Goal: Task Accomplishment & Management: Complete application form

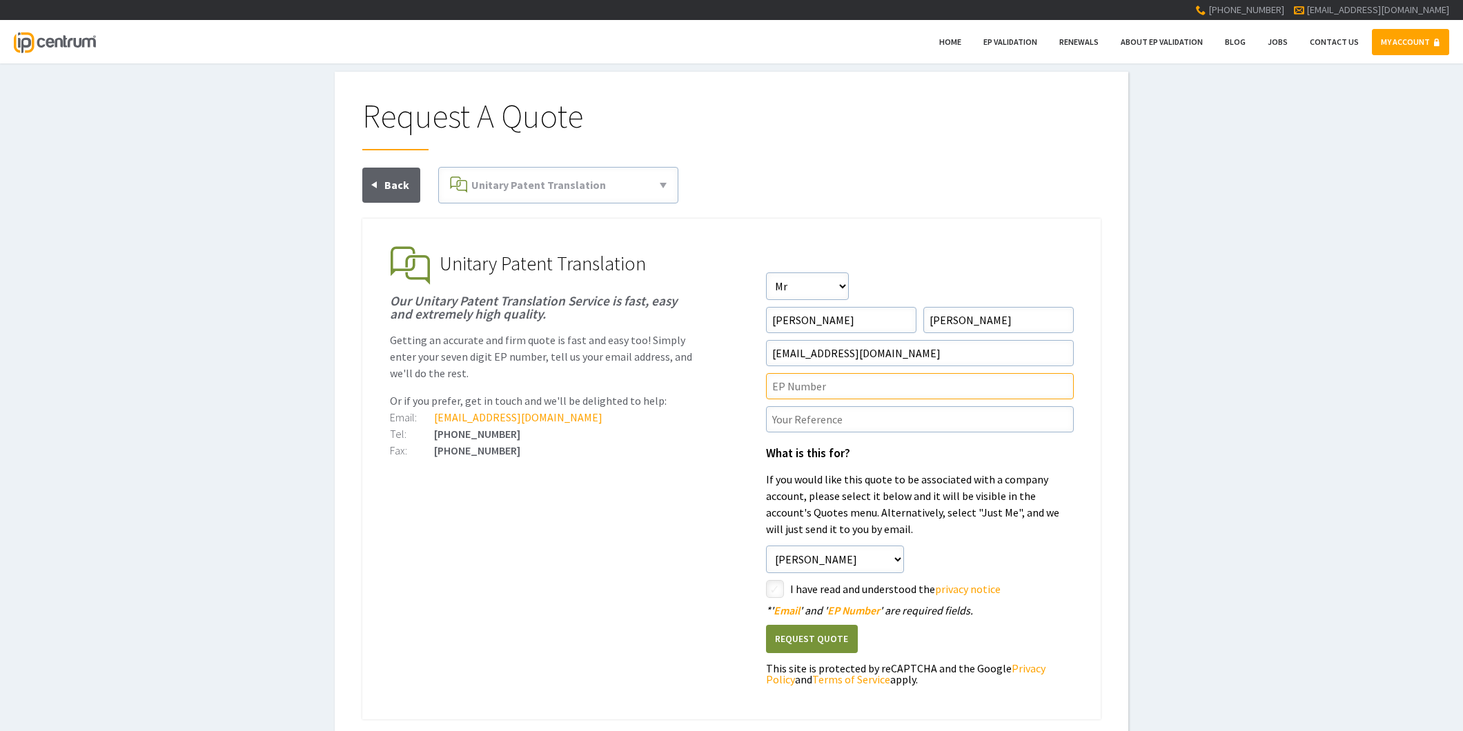
click at [784, 383] on input"] "text" at bounding box center [920, 386] width 308 height 26
paste input"] "4234176"
type input"] "EP4234176"
click at [780, 422] on input"] "text" at bounding box center [920, 419] width 308 height 26
paste input"] "P45349UP1V"
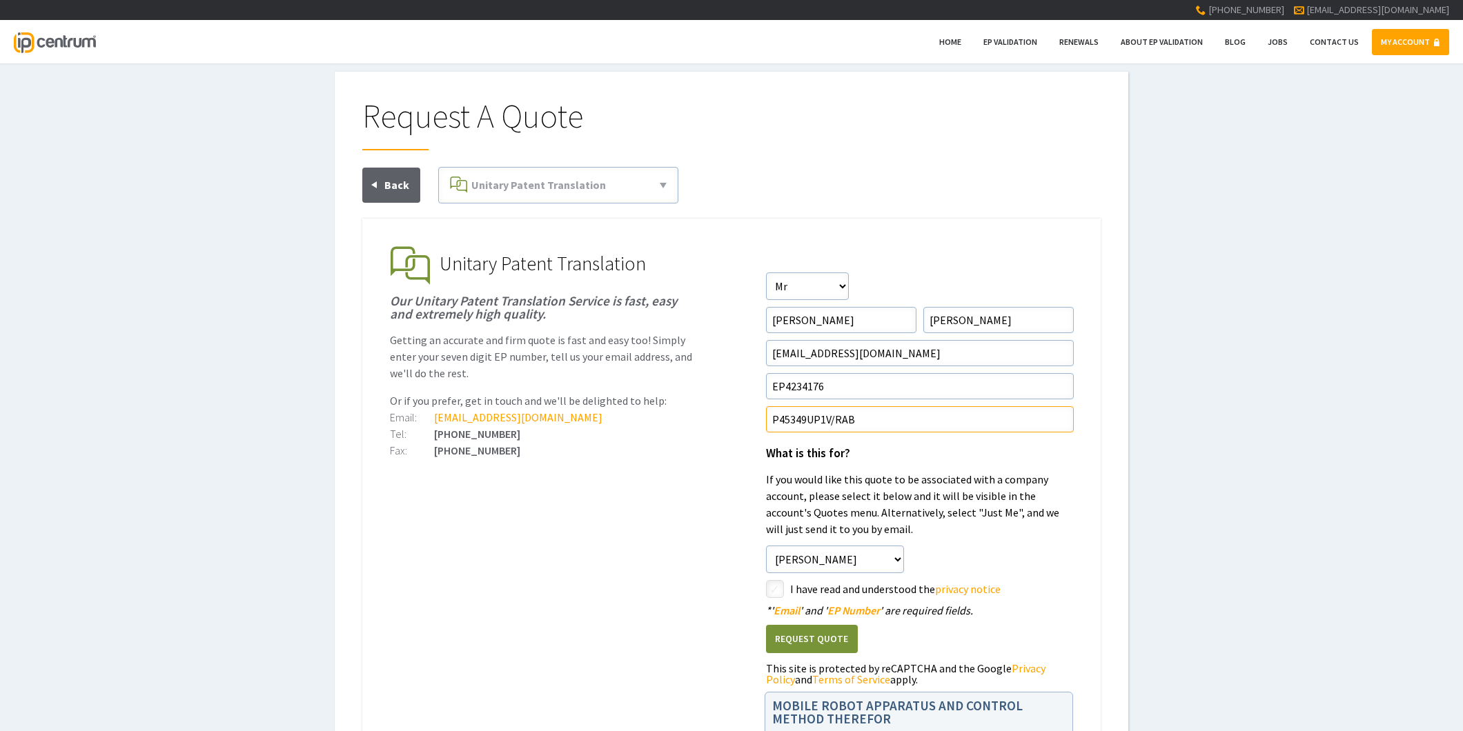
type input"] "P45349UP1V/RAB"
click at [778, 585] on input"] "checkbox" at bounding box center [777, 590] width 17 height 17
checkbox input"] "true"
click at [799, 636] on button "Request Quote" at bounding box center [812, 639] width 92 height 28
